Goal: Information Seeking & Learning: Find specific fact

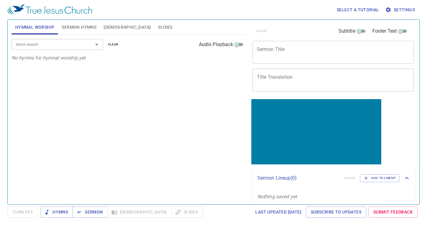
click at [409, 13] on span "Settings" at bounding box center [400, 10] width 28 height 8
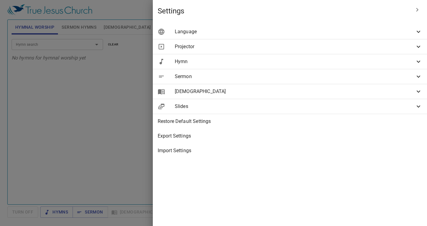
click at [415, 31] on icon at bounding box center [418, 31] width 7 height 7
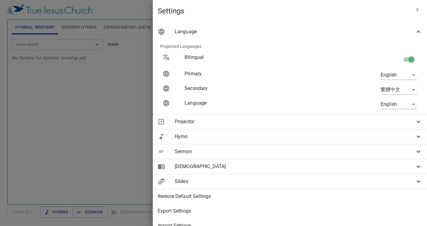
click at [195, 109] on div at bounding box center [213, 113] width 427 height 226
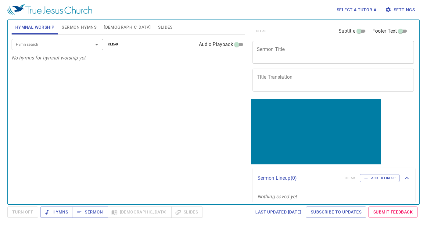
click at [77, 28] on span "Sermon Hymns" at bounding box center [79, 27] width 35 height 8
click at [111, 28] on span "[DEMOGRAPHIC_DATA]" at bounding box center [127, 27] width 47 height 8
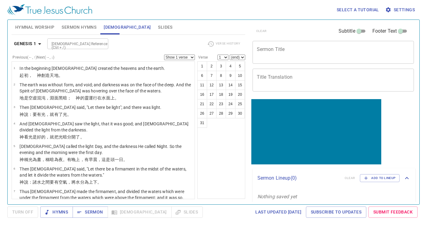
click at [71, 42] on input "[DEMOGRAPHIC_DATA] Reference (Ctrl + /)" at bounding box center [72, 43] width 47 height 7
type input "2 [PERSON_NAME] 22"
click at [70, 45] on input "2 [PERSON_NAME] 22" at bounding box center [72, 43] width 47 height 7
click at [62, 60] on li "2 [PERSON_NAME] 22" at bounding box center [77, 57] width 61 height 9
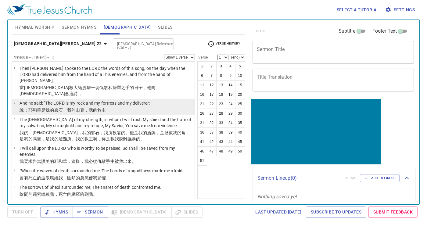
click at [109, 107] on p "說 ：[DEMOGRAPHIC_DATA] 是我的巖石 ，我的山寨 ，我的救主 ，" at bounding box center [85, 110] width 130 height 6
select select "2"
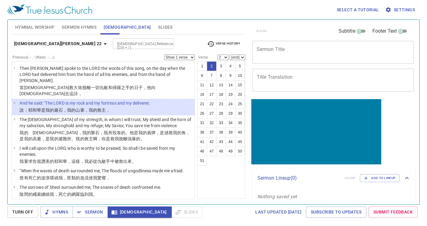
click at [408, 12] on span "Settings" at bounding box center [400, 10] width 28 height 8
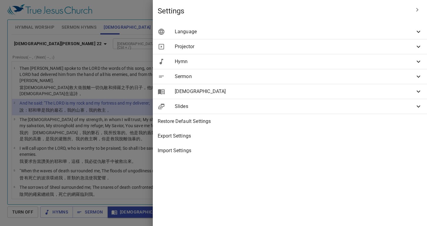
click at [293, 33] on span "Language" at bounding box center [295, 31] width 240 height 7
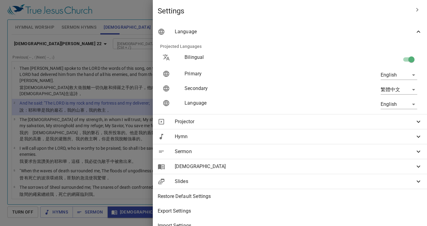
click at [414, 92] on body "Select a tutorial Settings Hymnal Worship Sermon Hymns [DEMOGRAPHIC_DATA] Slide…" at bounding box center [213, 113] width 427 height 226
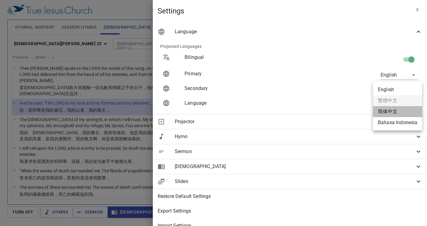
click at [393, 113] on li "简体中文" at bounding box center [397, 111] width 49 height 11
type input "zh-simple"
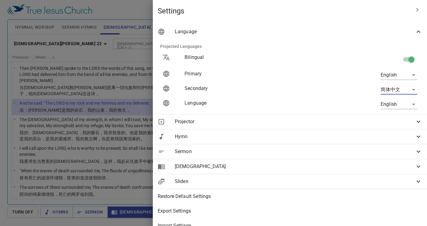
click at [417, 12] on icon "button" at bounding box center [417, 9] width 7 height 7
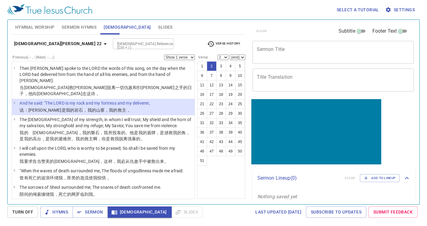
click at [141, 100] on td "And he said: "The LORD is my rock and my fortress and my deliverer;" at bounding box center [85, 103] width 130 height 7
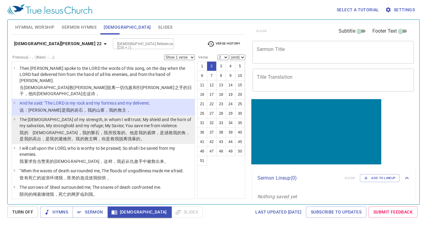
click at [142, 117] on p "The [DEMOGRAPHIC_DATA] of my strength, in whom I will trust; My shield and the …" at bounding box center [106, 123] width 173 height 12
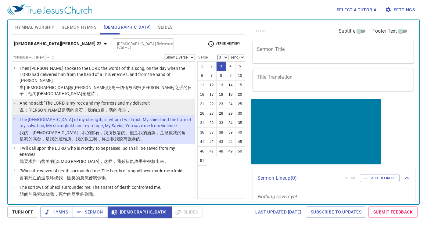
click at [135, 107] on p "说 ：[PERSON_NAME] 是我的岩石 ，我的山寨 ，我的救主 ，" at bounding box center [85, 110] width 130 height 6
select select "2"
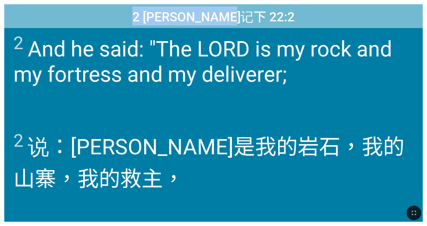
click at [214, 33] on div "2 And he said: "The LORD is my rock and my fortress and my deliverer;" at bounding box center [213, 76] width 418 height 97
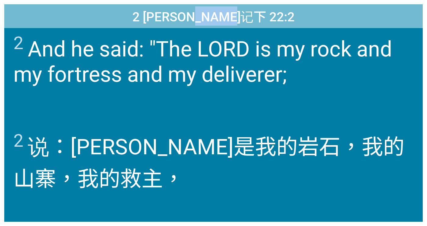
copy span "撒母耳记下"
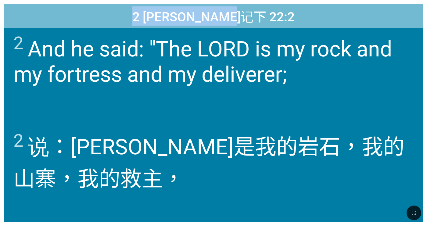
click at [232, 22] on span "2 [PERSON_NAME]记下 22:2" at bounding box center [213, 15] width 162 height 19
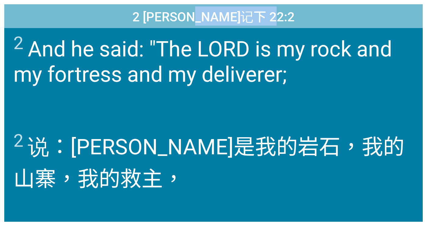
copy span "撒母耳记下 22:2"
